Goal: Information Seeking & Learning: Learn about a topic

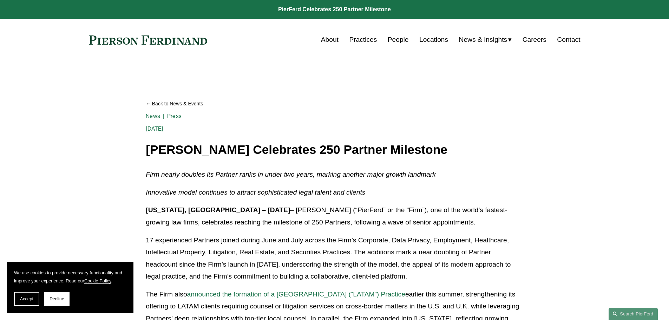
click at [331, 39] on link "About" at bounding box center [330, 39] width 18 height 13
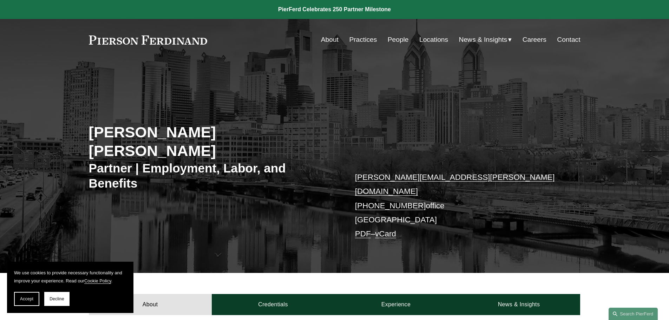
scroll to position [164, 0]
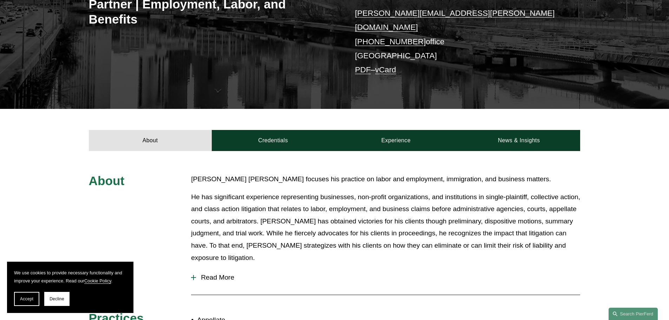
click at [207, 274] on span "Read More" at bounding box center [388, 278] width 384 height 8
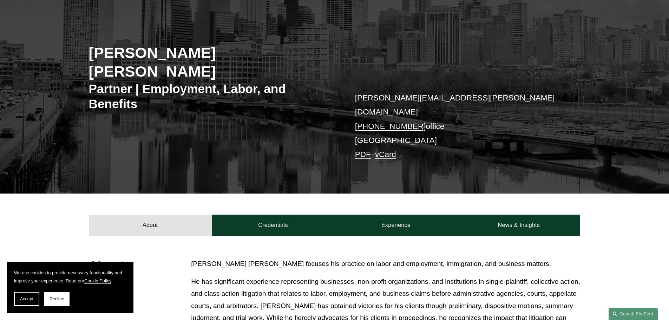
scroll to position [0, 0]
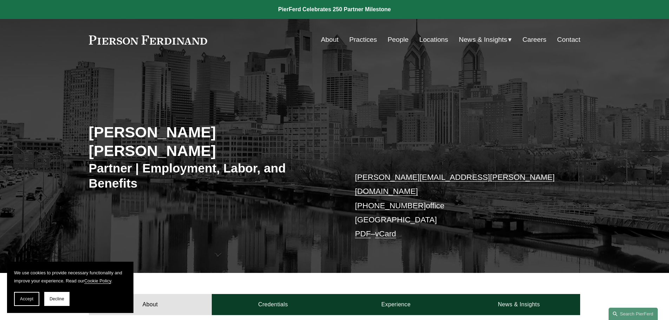
click at [188, 129] on h2 "Giovanni D. Antonucci Di Cesare" at bounding box center [212, 141] width 246 height 37
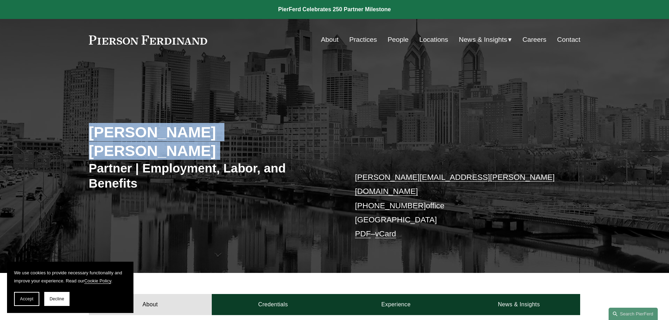
click at [188, 129] on h2 "Giovanni D. Antonucci Di Cesare" at bounding box center [212, 141] width 246 height 37
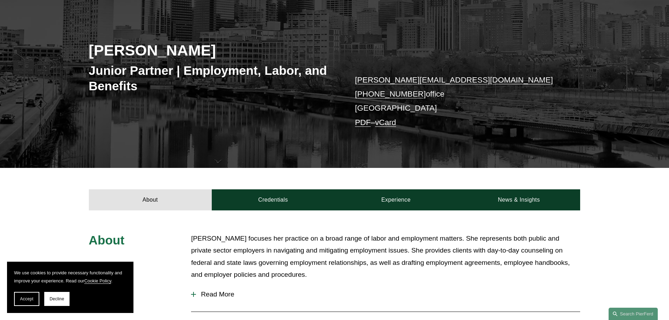
scroll to position [246, 0]
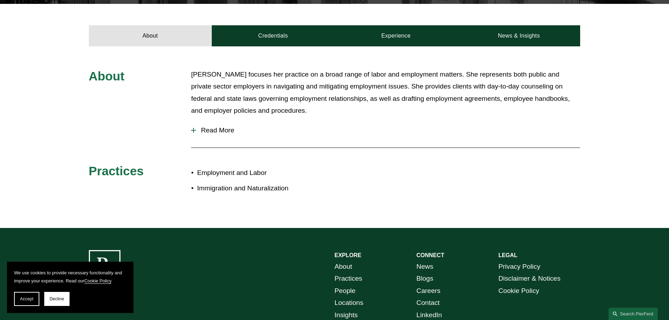
click at [230, 128] on span "Read More" at bounding box center [388, 131] width 384 height 8
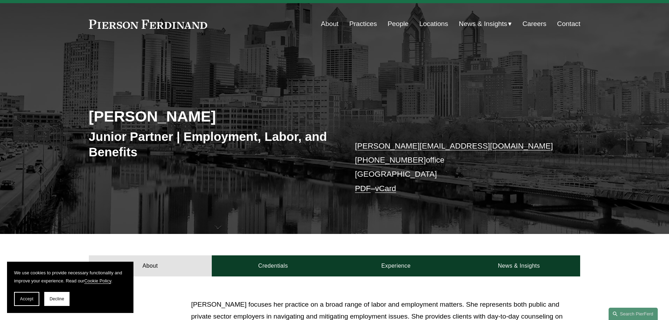
scroll to position [0, 0]
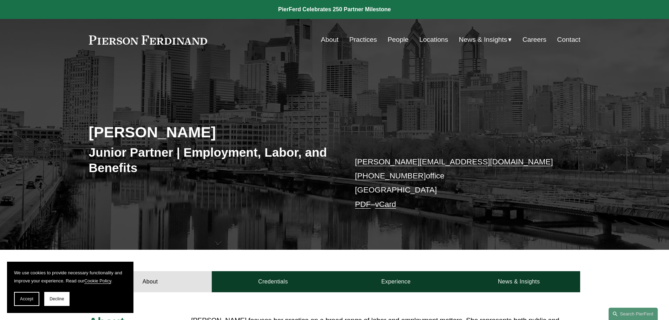
click at [137, 133] on h2 "Allison M. Bustin" at bounding box center [212, 132] width 246 height 18
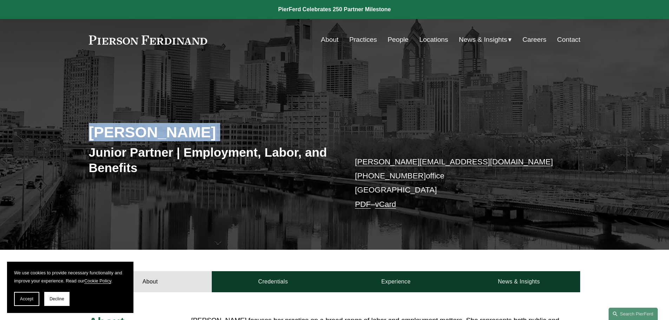
click at [137, 133] on h2 "Allison M. Bustin" at bounding box center [212, 132] width 246 height 18
click at [388, 44] on link "People" at bounding box center [398, 39] width 21 height 13
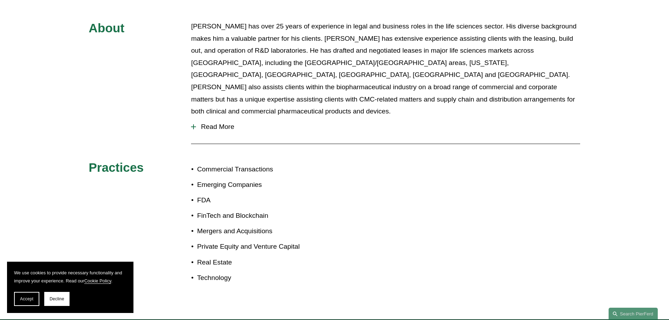
scroll to position [328, 0]
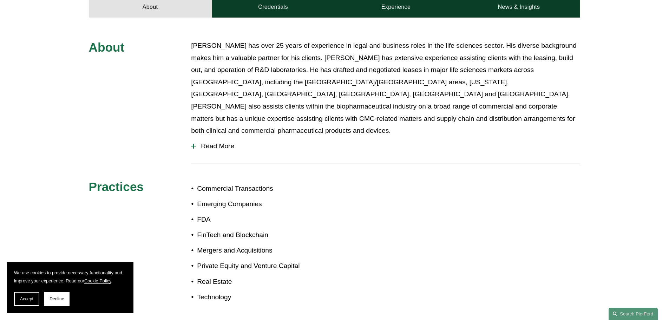
click at [233, 142] on span "Read More" at bounding box center [388, 146] width 384 height 8
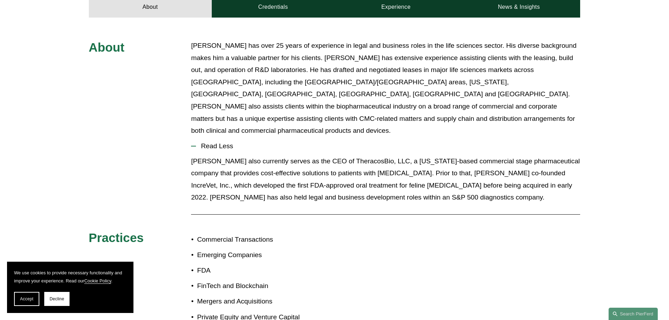
scroll to position [82, 0]
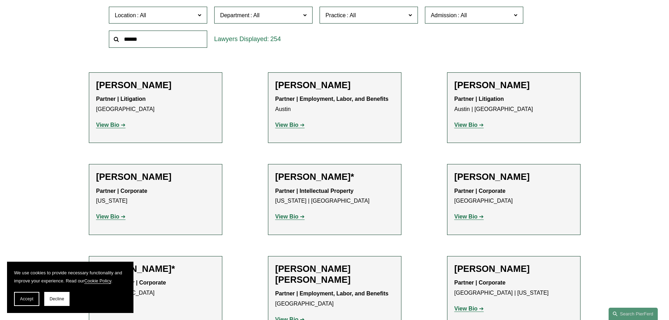
scroll to position [164, 0]
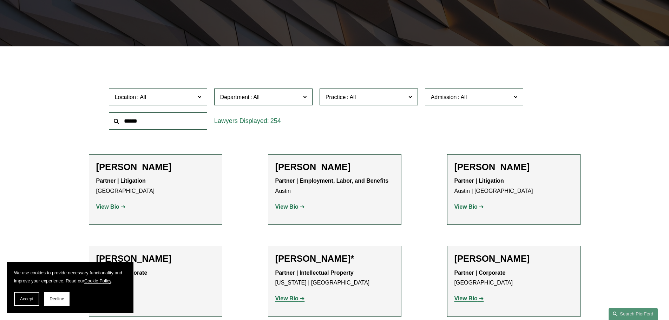
click at [186, 95] on span "Location" at bounding box center [155, 96] width 80 height 9
click at [0, 0] on link "Boston" at bounding box center [0, 0] width 0 height 0
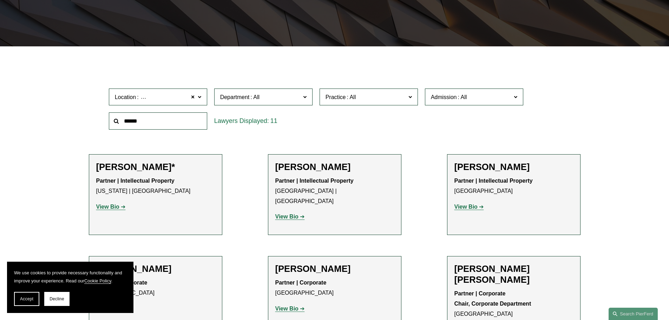
scroll to position [246, 0]
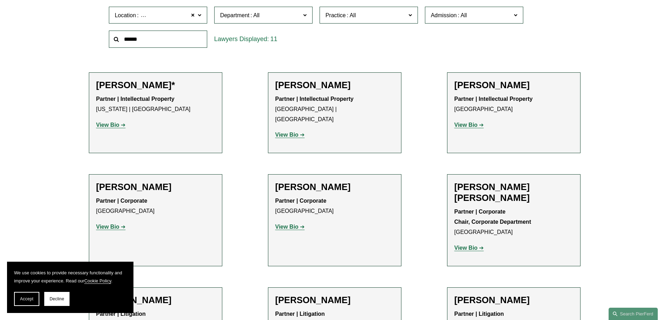
drag, startPoint x: 26, startPoint y: 298, endPoint x: 36, endPoint y: 294, distance: 10.2
click at [27, 298] on span "Accept" at bounding box center [26, 299] width 13 height 5
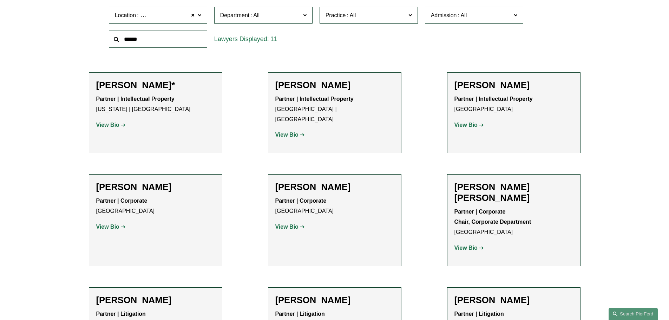
click at [164, 15] on span "Location Boston" at bounding box center [155, 15] width 80 height 9
click at [0, 0] on link "All" at bounding box center [0, 0] width 0 height 0
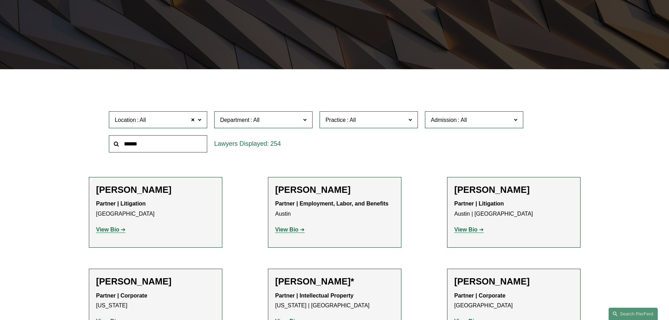
scroll to position [141, 0]
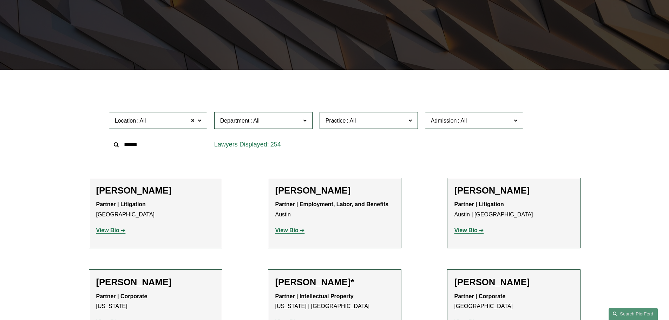
click at [258, 118] on span at bounding box center [255, 121] width 11 height 6
click at [0, 0] on link "Employment, Labor, and Benefits" at bounding box center [0, 0] width 0 height 0
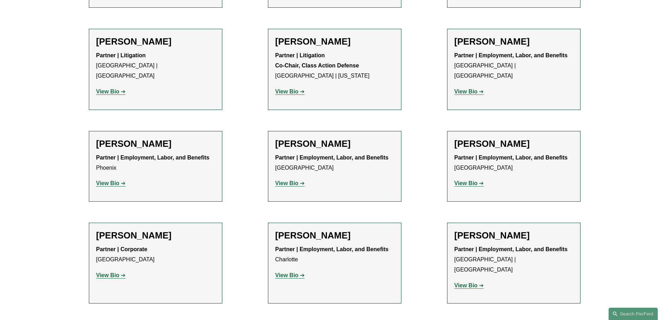
scroll to position [1125, 0]
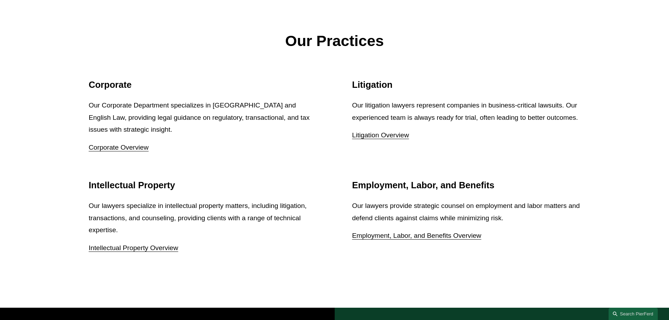
scroll to position [902, 0]
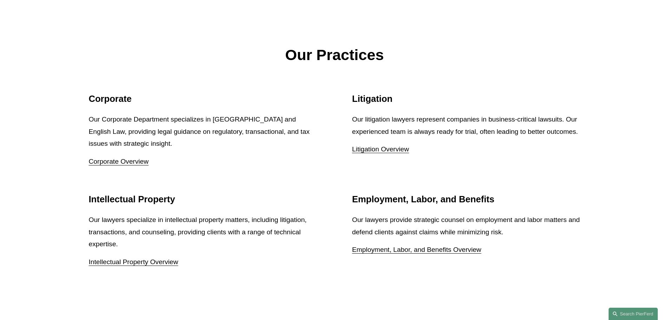
click at [118, 168] on p "Corporate Overview" at bounding box center [203, 162] width 228 height 12
click at [119, 165] on link "Corporate Overview" at bounding box center [119, 161] width 60 height 7
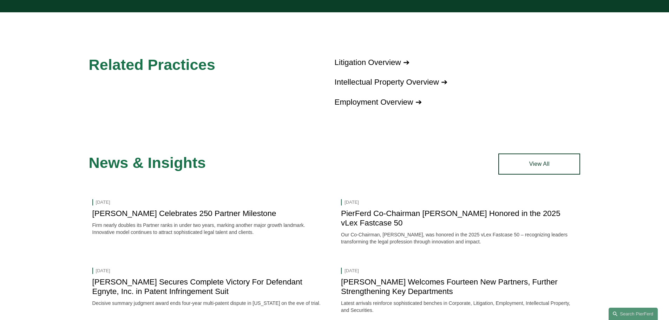
scroll to position [902, 0]
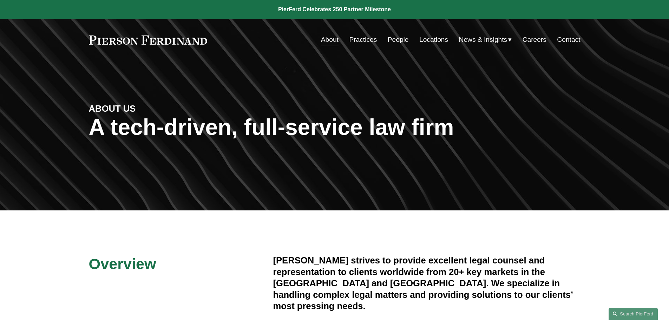
click at [356, 39] on link "Practices" at bounding box center [363, 39] width 28 height 13
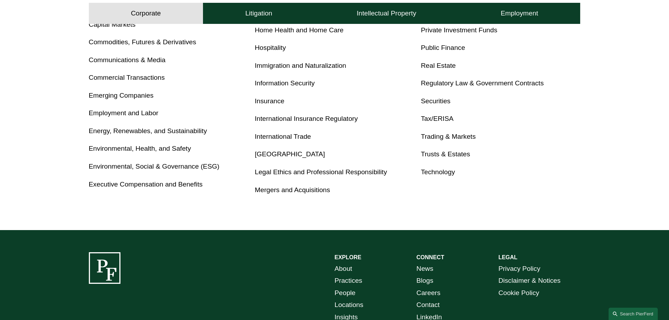
scroll to position [82, 0]
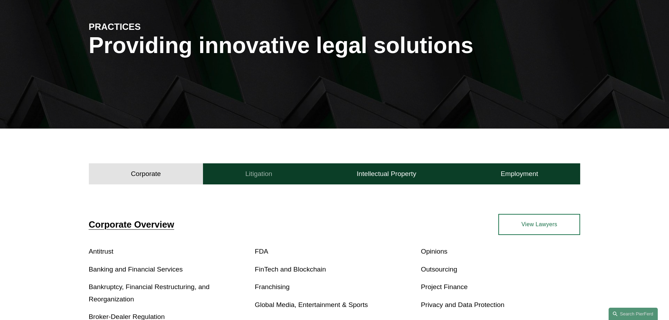
click at [261, 171] on h4 "Litigation" at bounding box center [258, 174] width 27 height 8
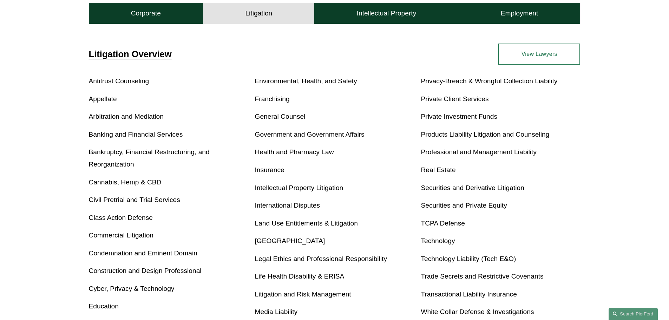
scroll to position [328, 0]
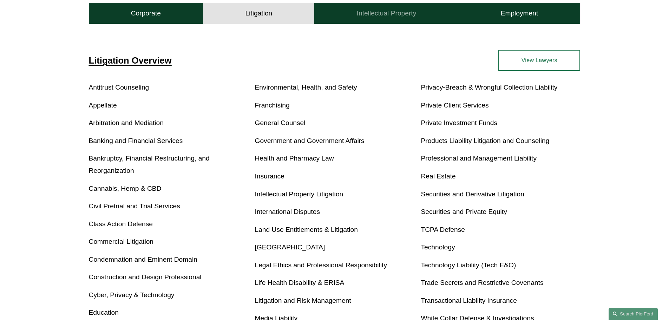
click at [371, 12] on h4 "Intellectual Property" at bounding box center [387, 13] width 60 height 8
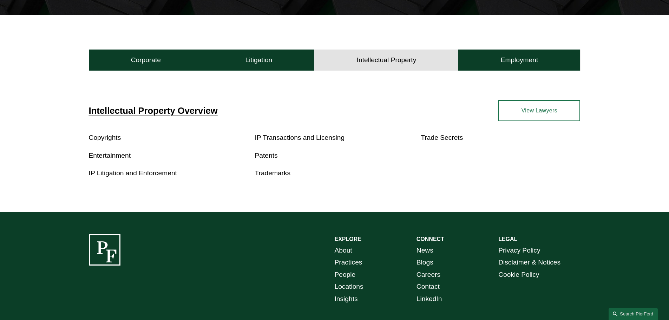
scroll to position [190, 0]
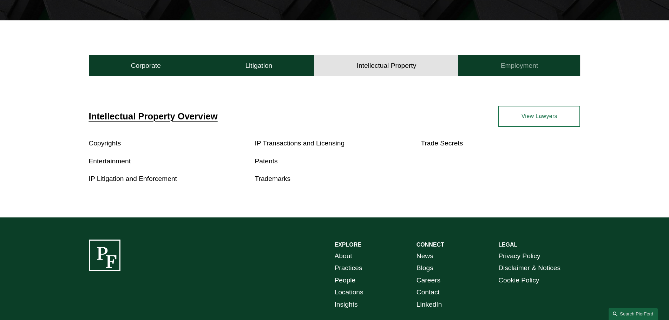
click at [495, 60] on button "Employment" at bounding box center [520, 65] width 122 height 21
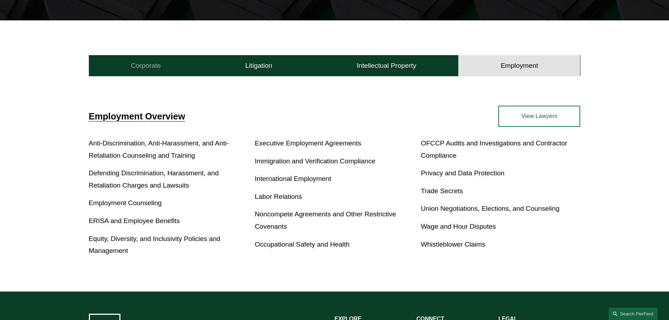
click at [162, 62] on button "Corporate" at bounding box center [146, 65] width 115 height 21
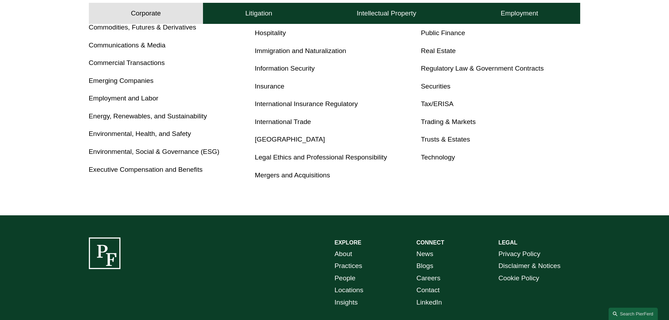
scroll to position [436, 0]
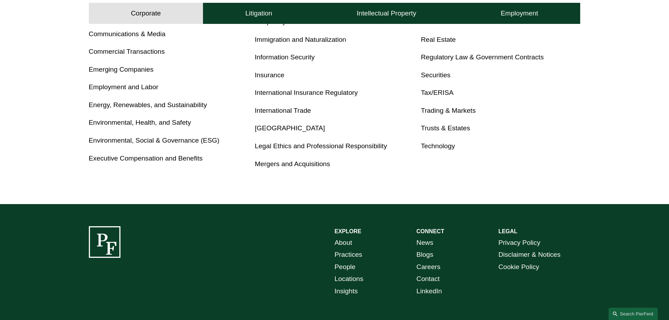
click at [435, 90] on link "Tax/ERISA" at bounding box center [437, 92] width 33 height 7
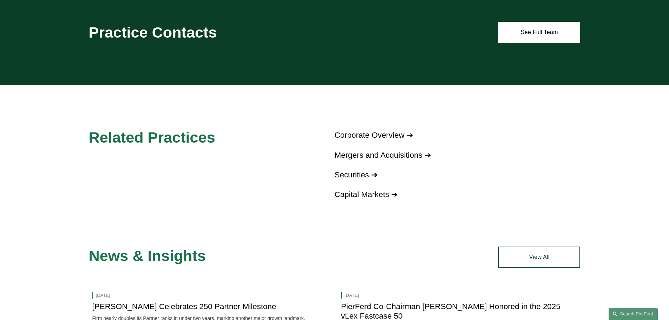
scroll to position [656, 0]
